Goal: Information Seeking & Learning: Find specific fact

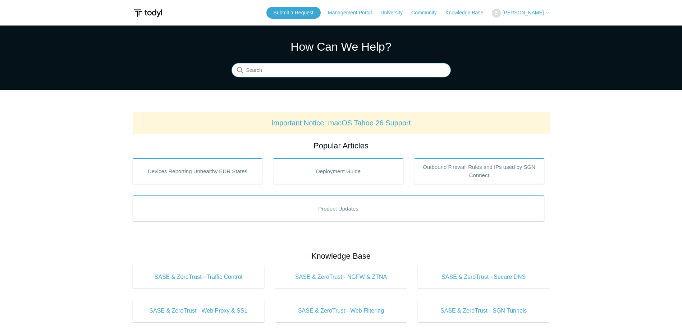
click at [392, 71] on input "Search" at bounding box center [341, 70] width 219 height 14
type input "sandbox"
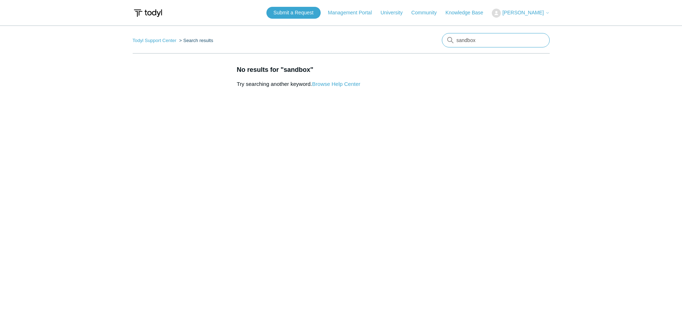
click at [469, 37] on input "sandbox" at bounding box center [496, 40] width 108 height 14
